Goal: Task Accomplishment & Management: Manage account settings

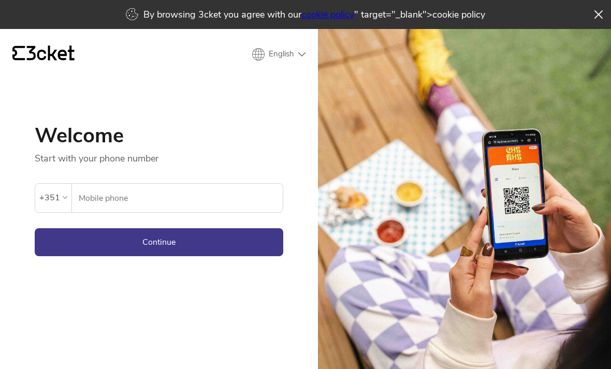
click at [246, 198] on input "Mobile phone" at bounding box center [180, 198] width 205 height 28
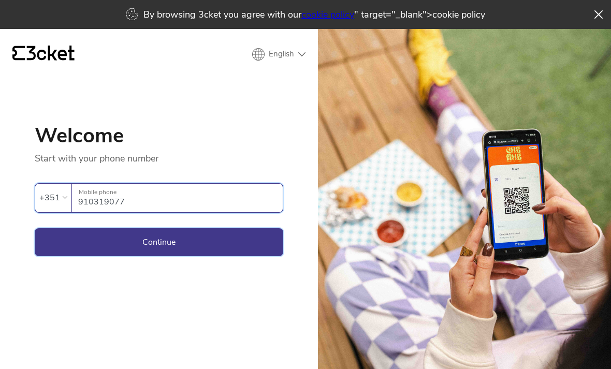
type input "910319077"
click at [97, 234] on button "Continue" at bounding box center [159, 242] width 249 height 28
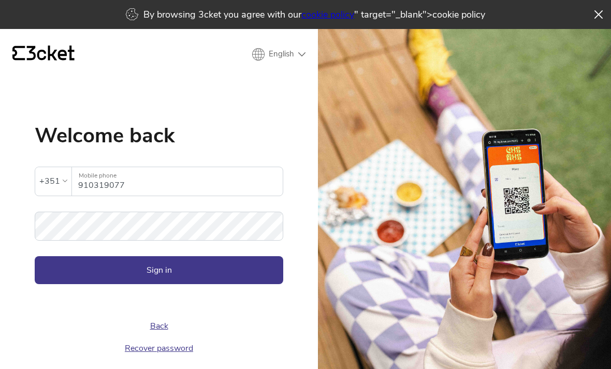
click at [186, 350] on link "Recover password" at bounding box center [159, 348] width 68 height 11
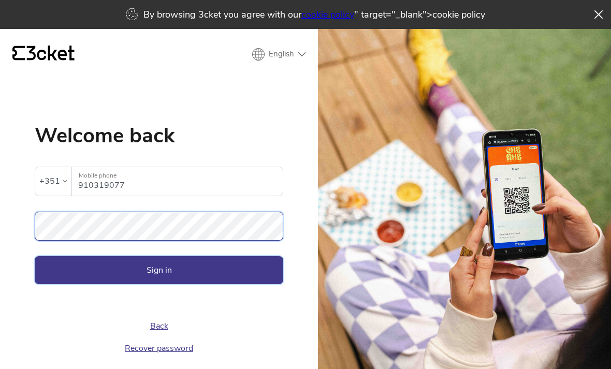
click at [199, 268] on button "Sign in" at bounding box center [159, 270] width 249 height 28
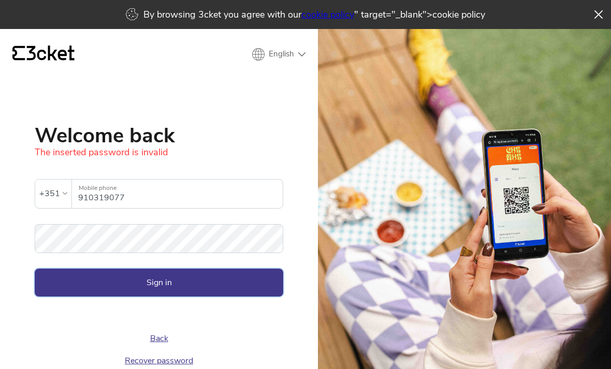
click at [141, 279] on button "Sign in" at bounding box center [159, 283] width 249 height 28
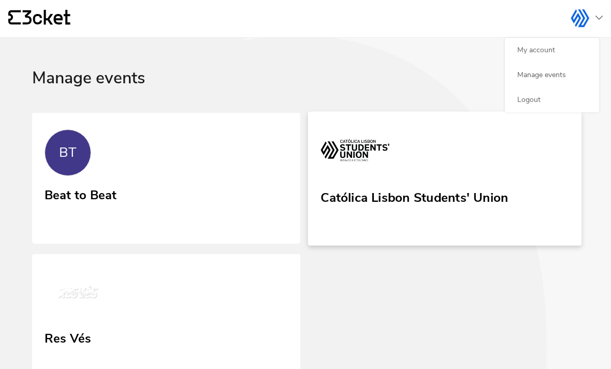
click at [535, 203] on link "Católica Lisbon Students' Union" at bounding box center [444, 178] width 273 height 134
click at [474, 224] on div "Católica Lisbon Students' Union" at bounding box center [414, 207] width 187 height 42
